Goal: Navigation & Orientation: Find specific page/section

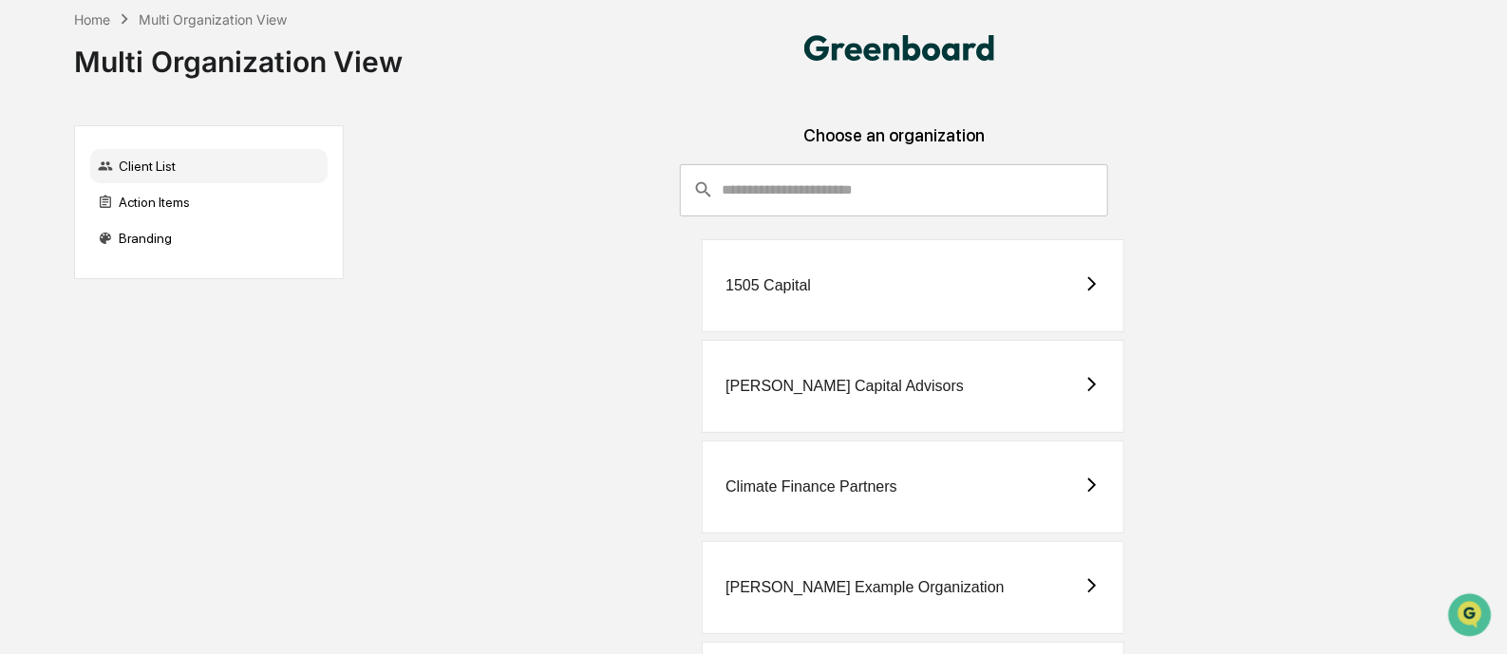
click at [1045, 277] on div "1505 Capital" at bounding box center [913, 285] width 423 height 93
click at [894, 284] on div "1505 Capital" at bounding box center [913, 285] width 423 height 93
